Goal: Task Accomplishment & Management: Manage account settings

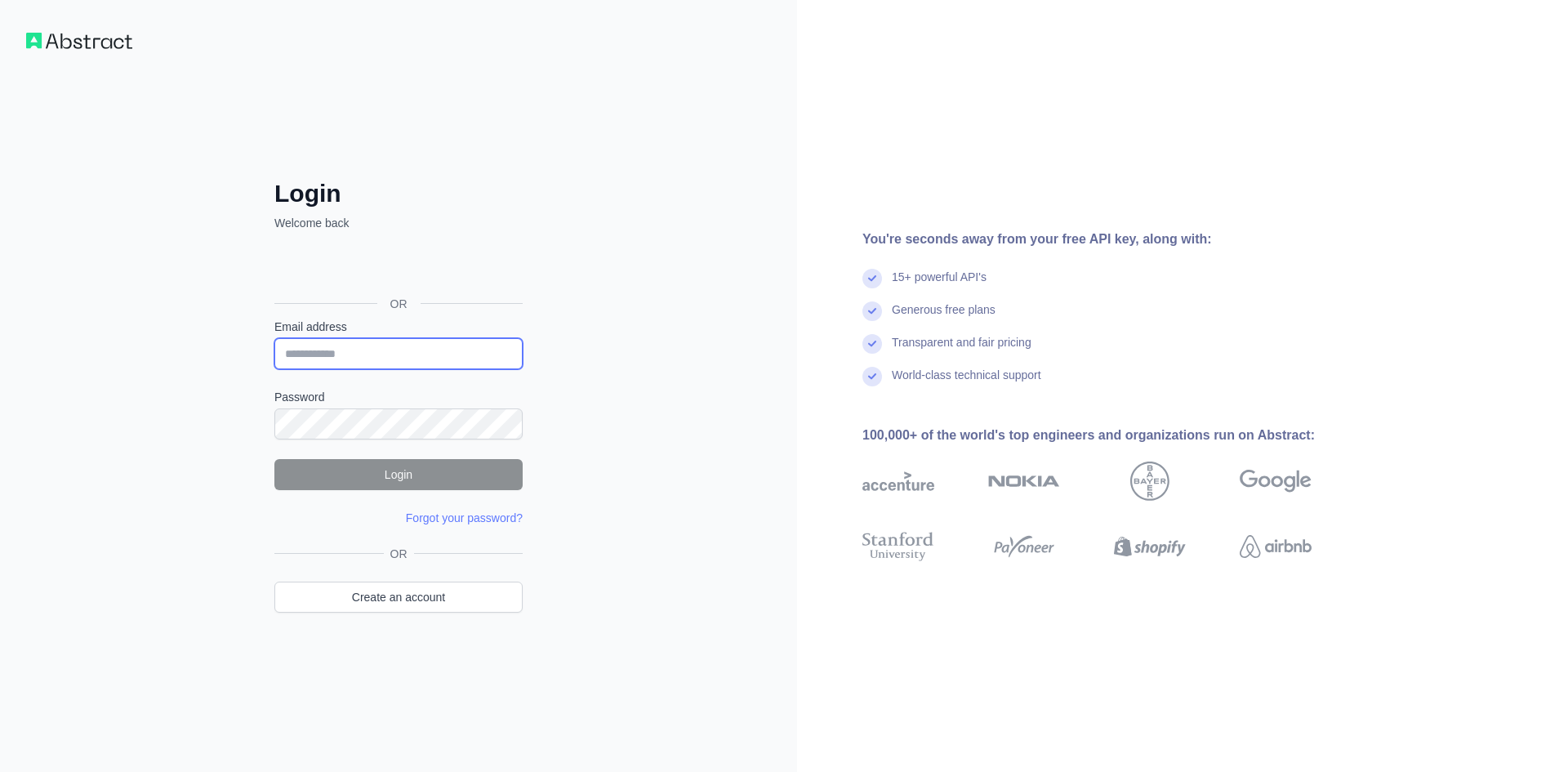
click at [409, 352] on input "Email address" at bounding box center [398, 353] width 248 height 31
type input "**********"
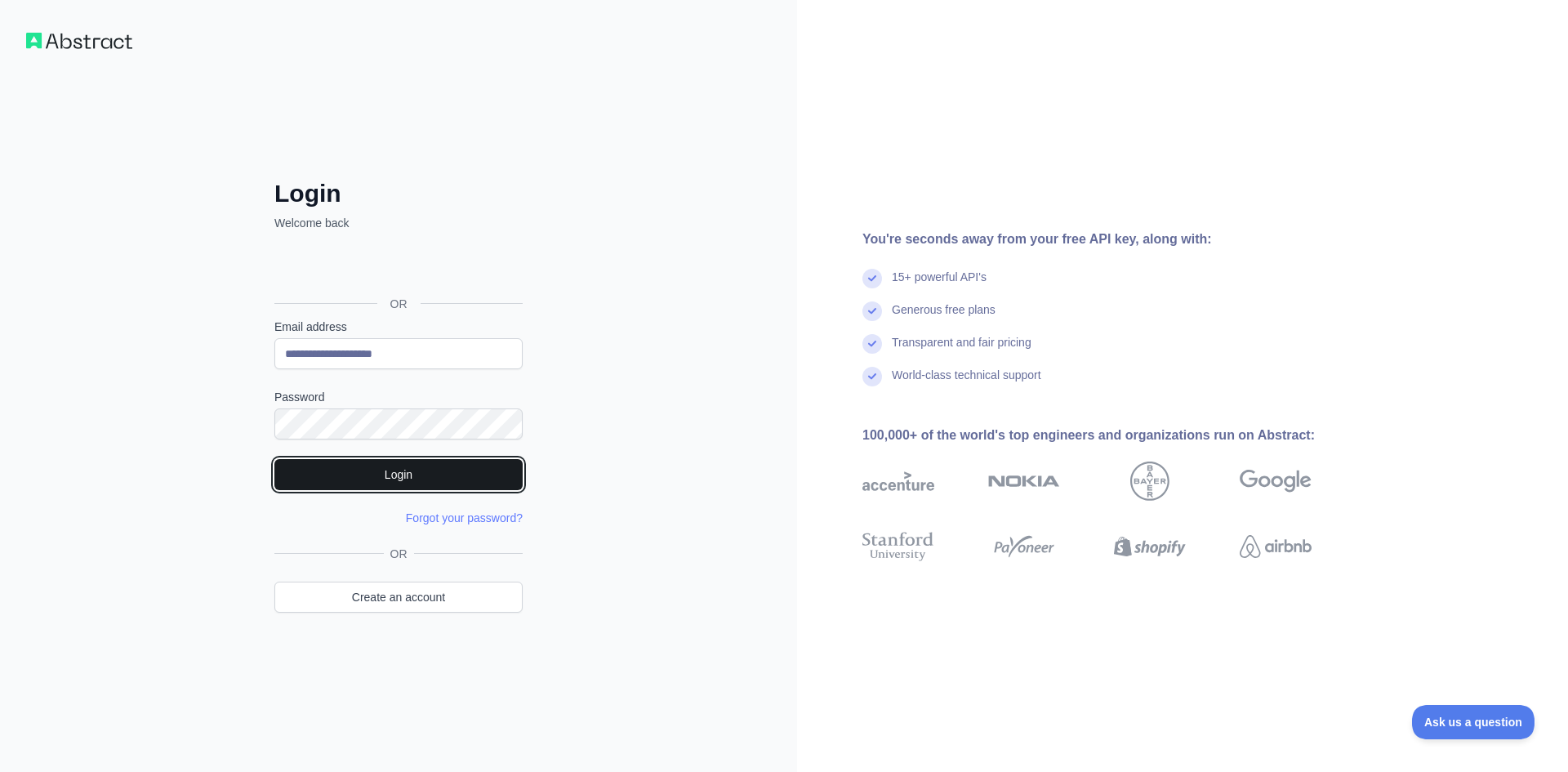
click at [369, 488] on button "Login" at bounding box center [398, 474] width 248 height 31
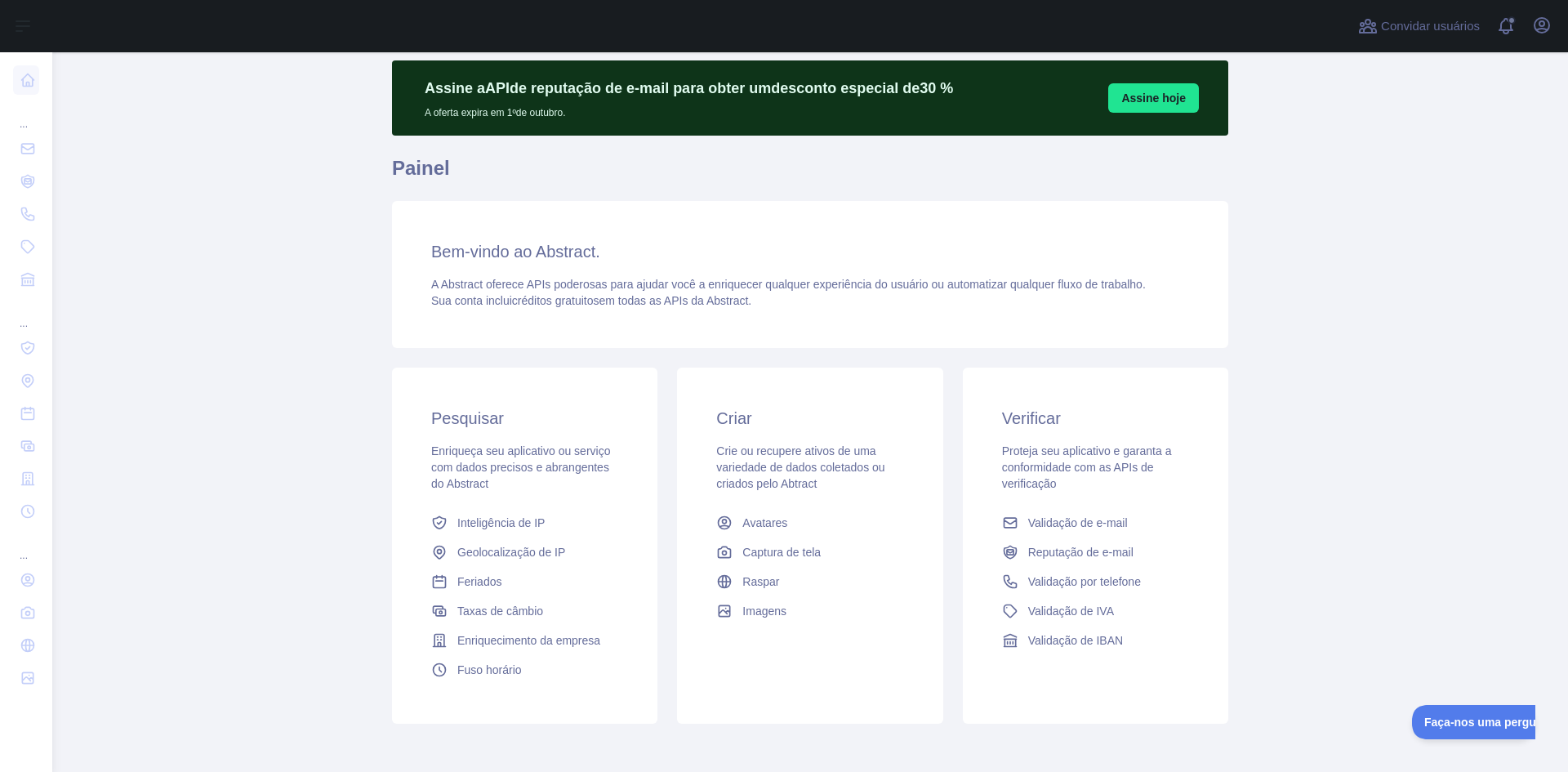
scroll to position [81, 0]
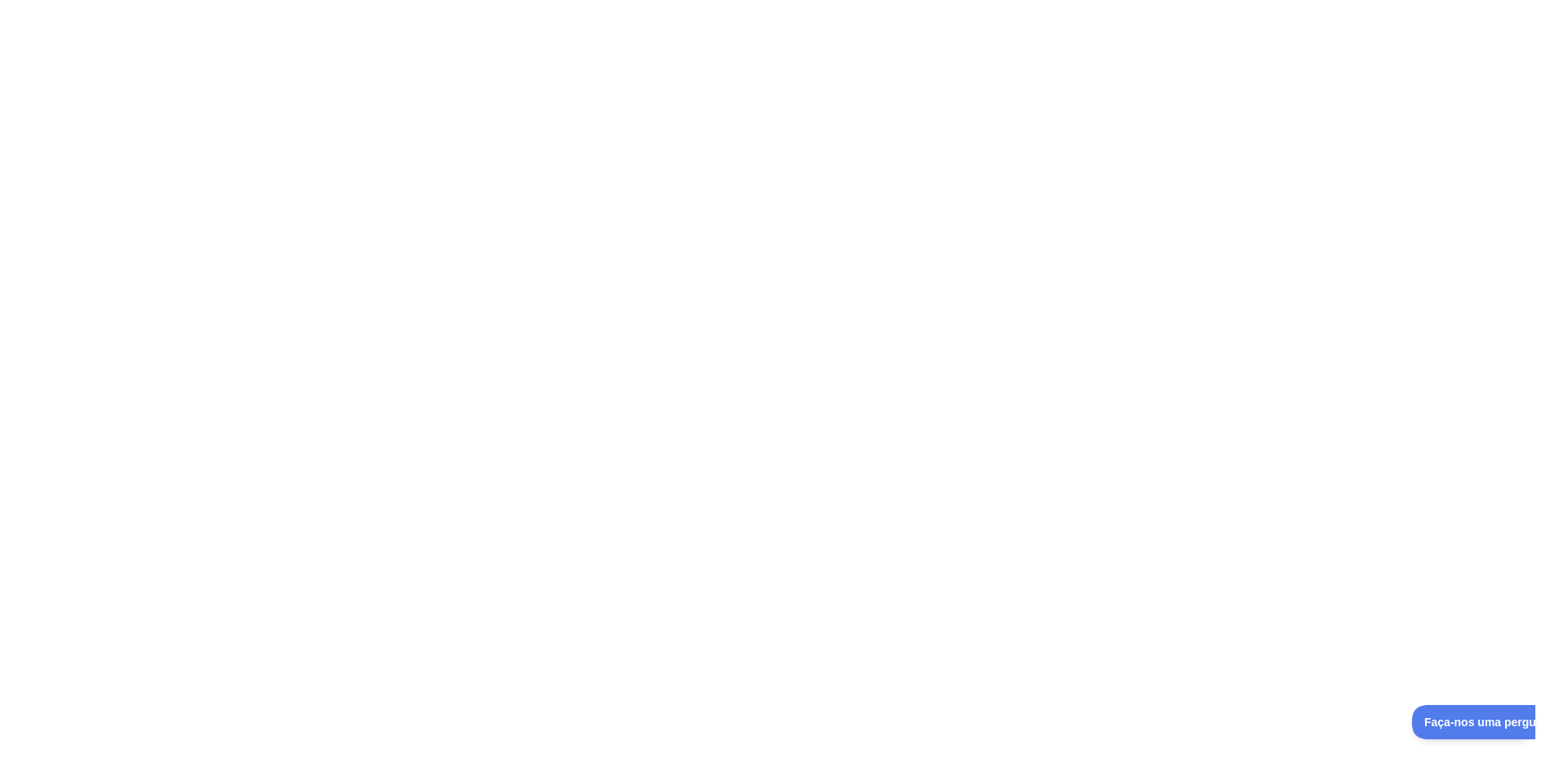
click at [1266, 178] on div at bounding box center [784, 386] width 1568 height 772
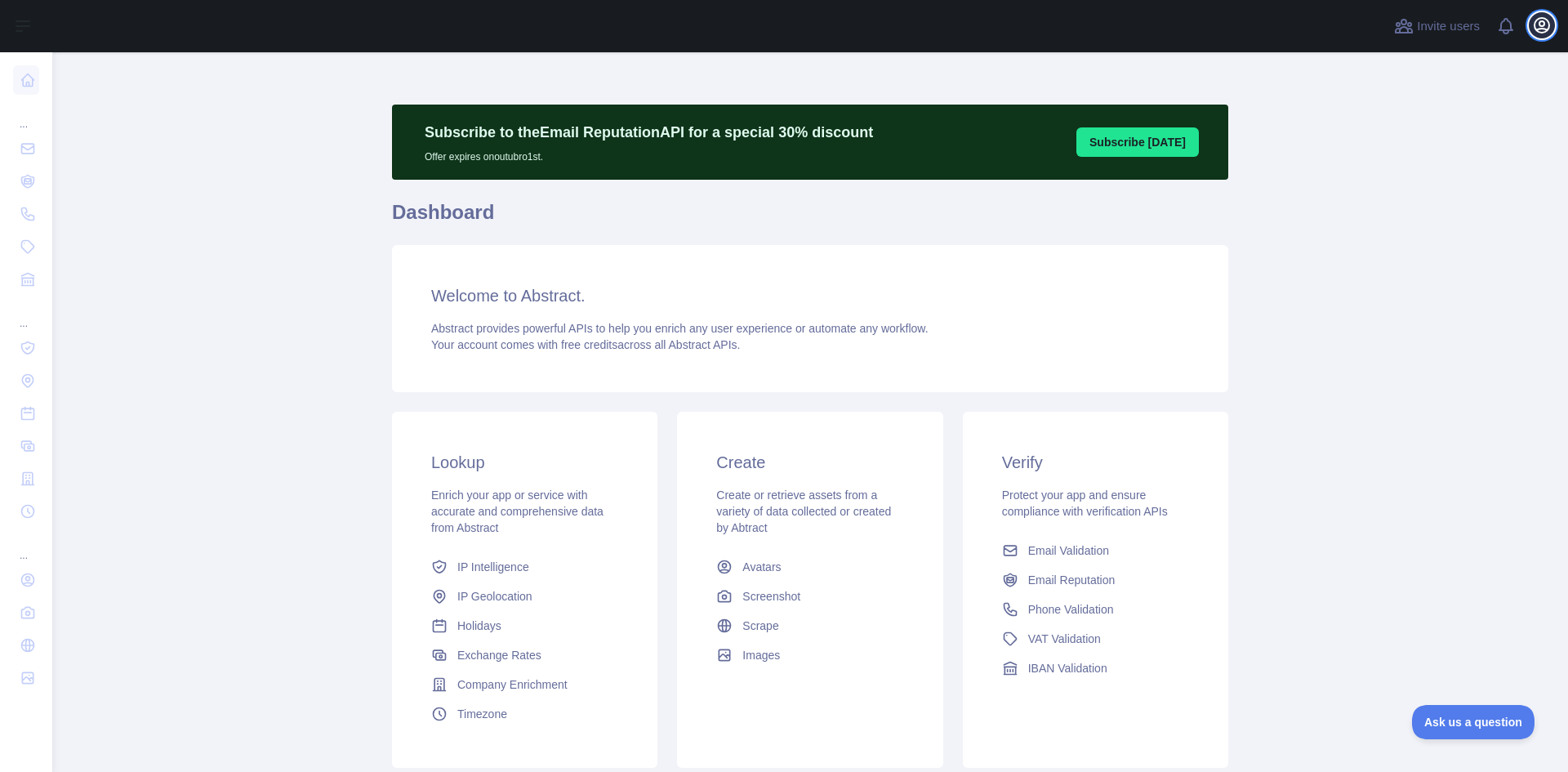
click at [1548, 24] on icon "button" at bounding box center [1542, 25] width 14 height 14
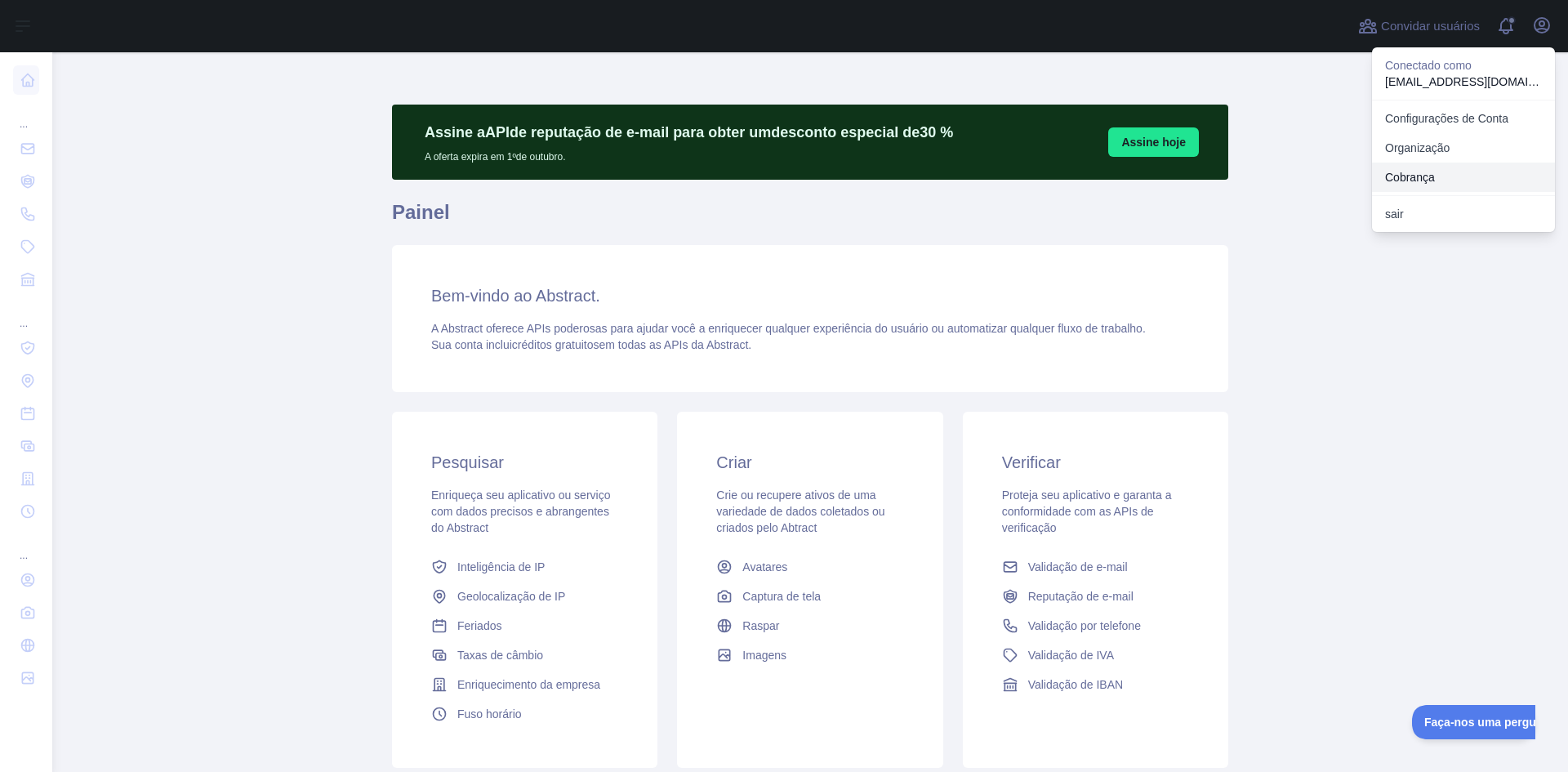
click at [1420, 175] on font "Cobrança" at bounding box center [1409, 177] width 50 height 13
